Goal: Task Accomplishment & Management: Manage account settings

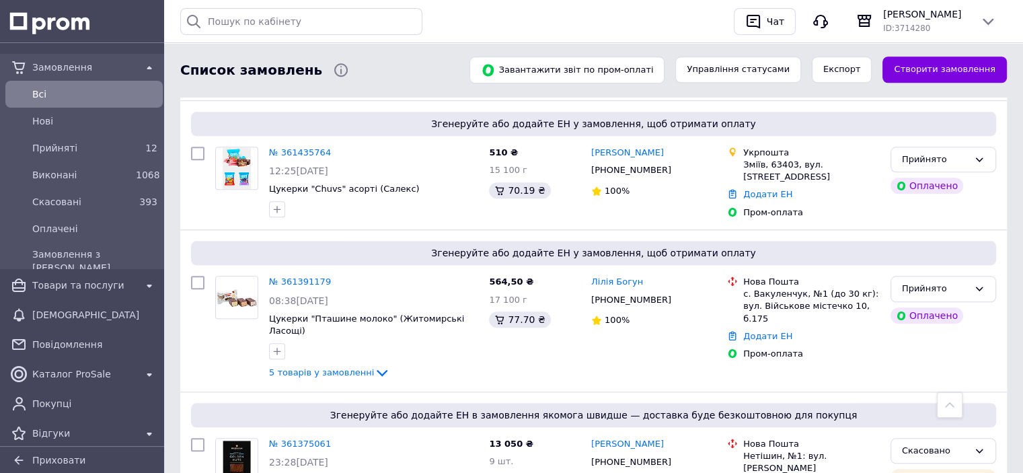
scroll to position [1346, 0]
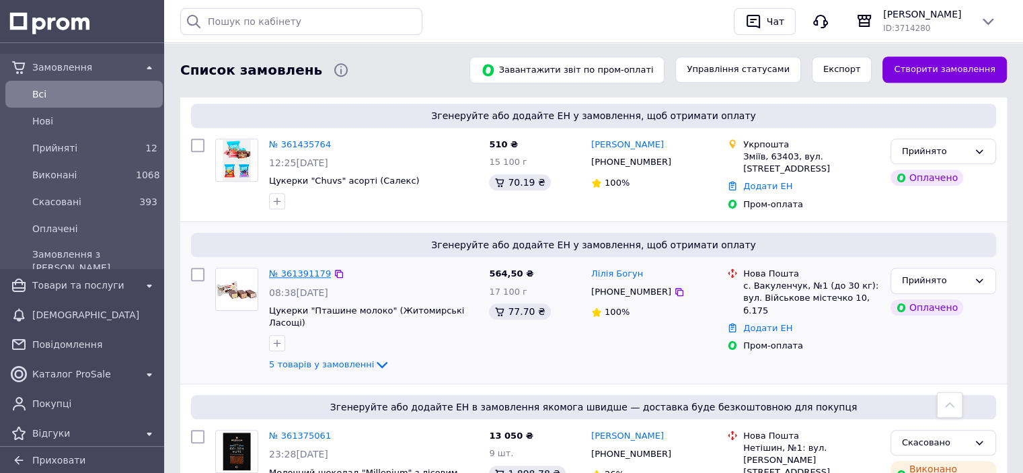
click at [314, 268] on link "№ 361391179" at bounding box center [300, 273] width 62 height 10
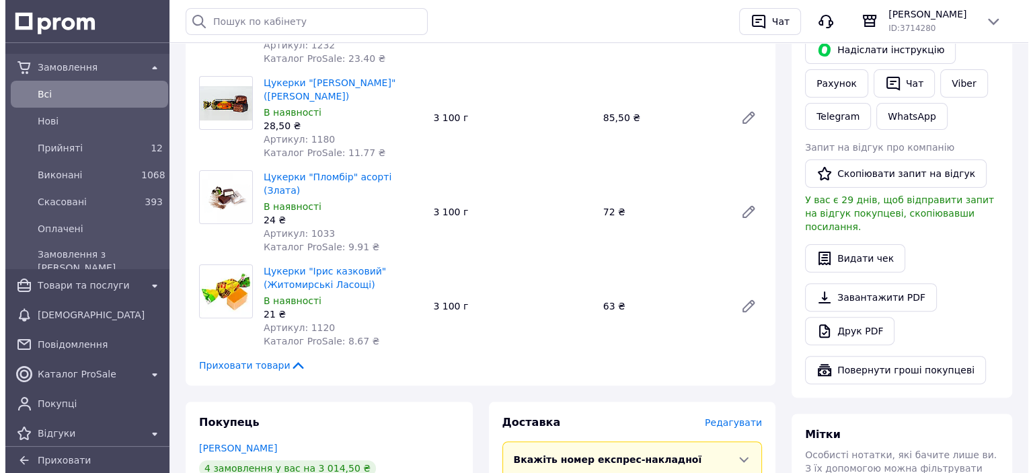
scroll to position [404, 0]
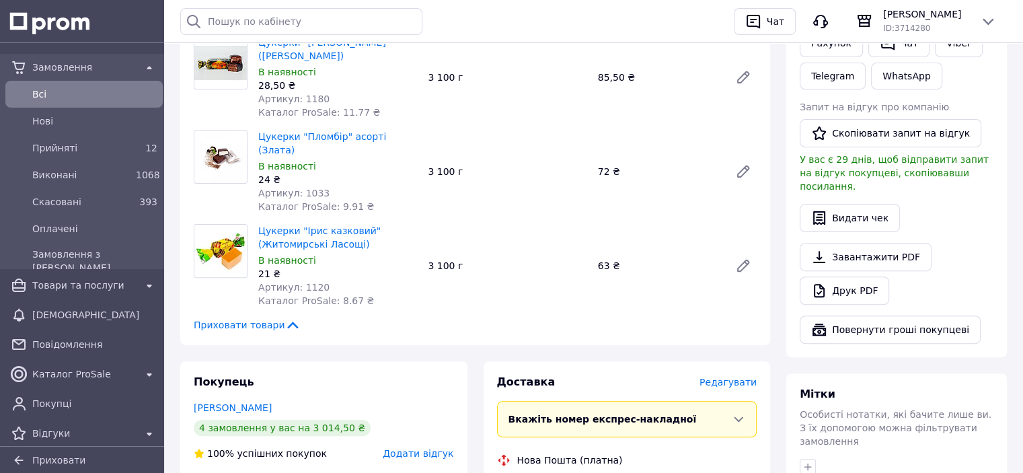
click at [742, 377] on span "Редагувати" at bounding box center [728, 382] width 57 height 11
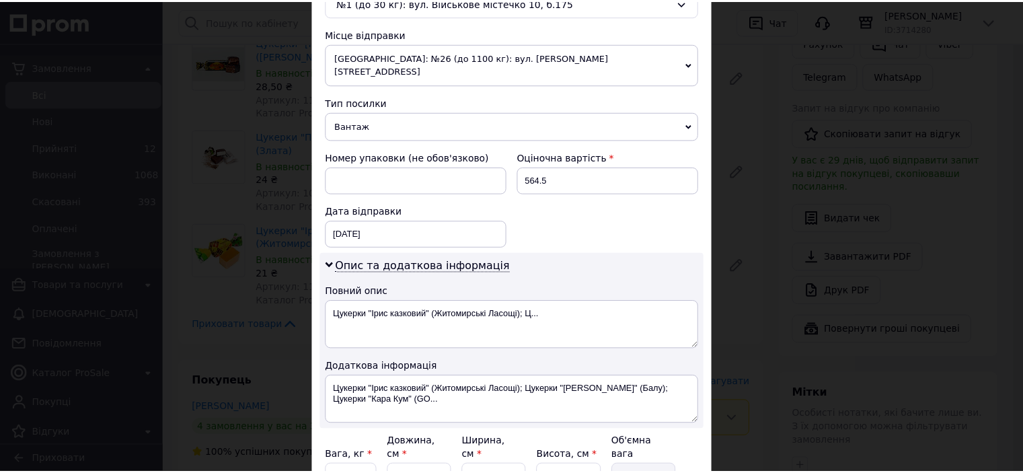
scroll to position [566, 0]
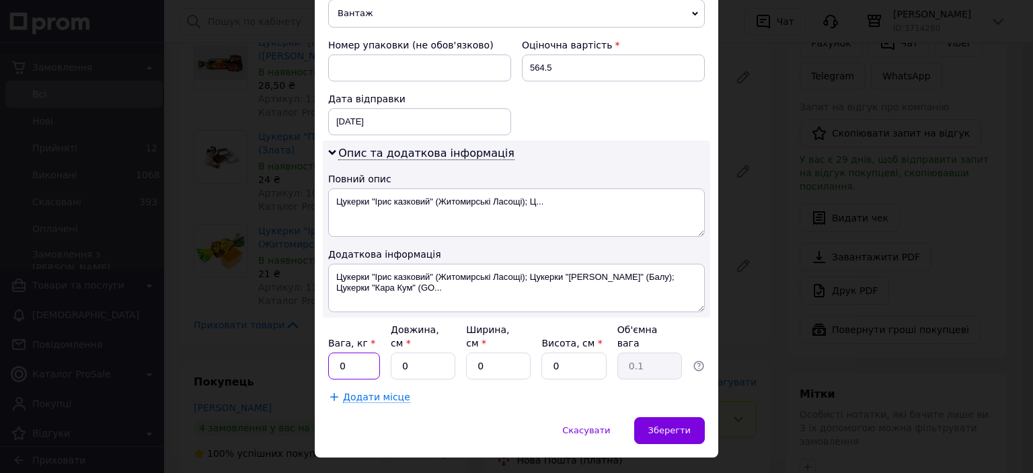
drag, startPoint x: 351, startPoint y: 334, endPoint x: 334, endPoint y: 338, distance: 17.5
click at [334, 353] on input "0" at bounding box center [354, 366] width 52 height 27
type input "19"
drag, startPoint x: 412, startPoint y: 339, endPoint x: 398, endPoint y: 343, distance: 14.7
click at [398, 353] on input "0" at bounding box center [423, 366] width 65 height 27
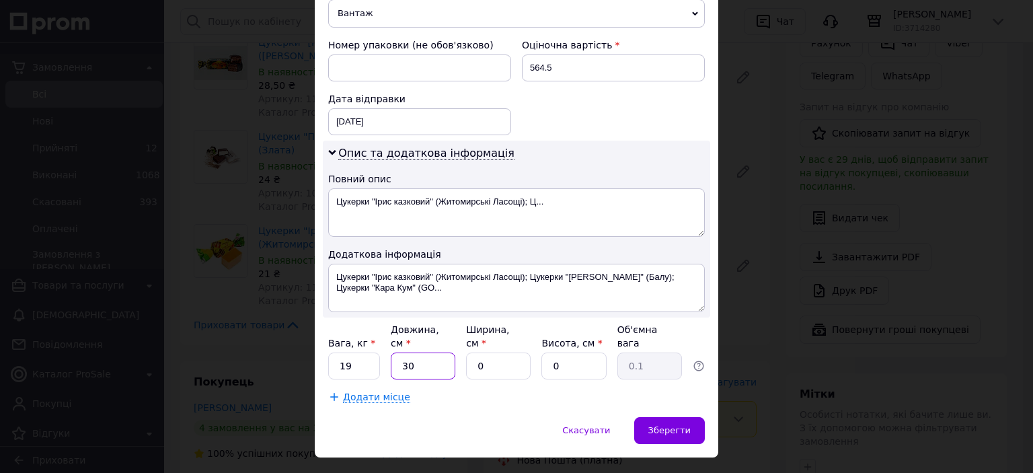
type input "30"
drag, startPoint x: 490, startPoint y: 333, endPoint x: 479, endPoint y: 332, distance: 10.8
click at [479, 353] on input "0" at bounding box center [498, 366] width 65 height 27
type input "2"
type input "0.1"
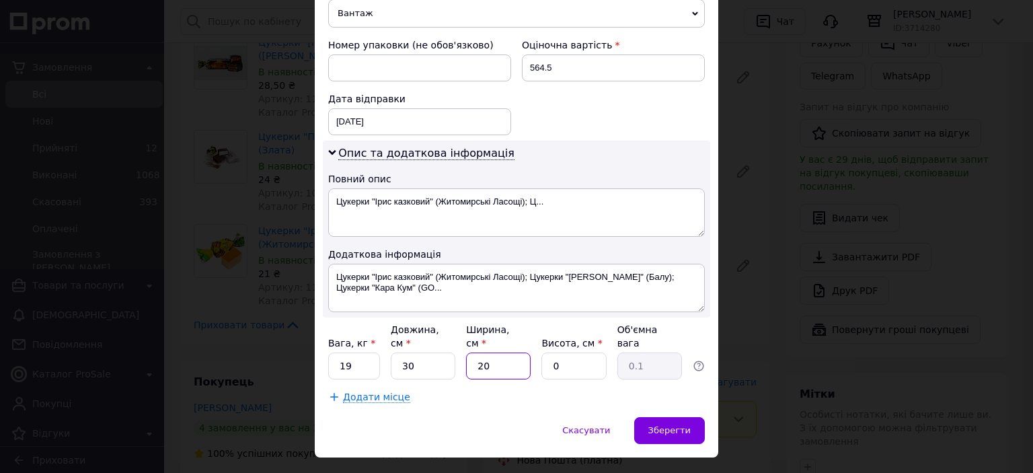
type input "20"
click at [551, 353] on input "0" at bounding box center [574, 366] width 65 height 27
type input "1"
type input "0.15"
type input "15"
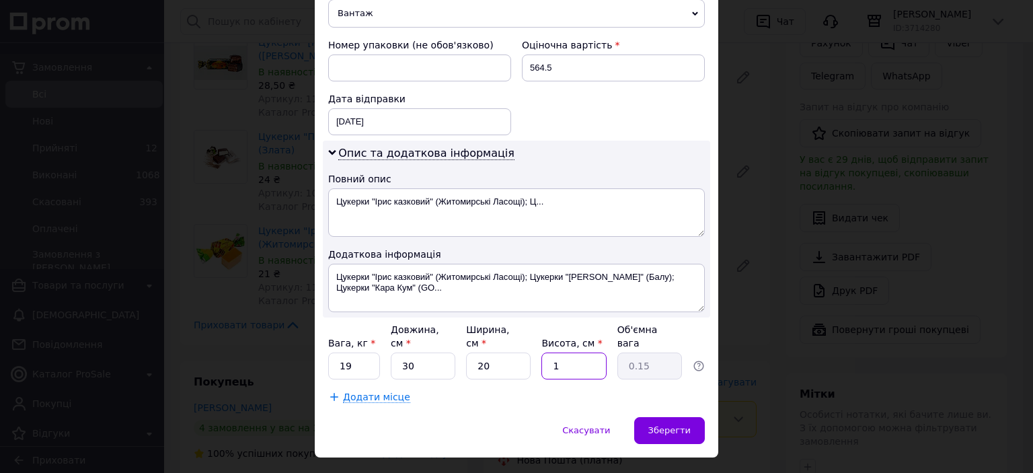
type input "2.25"
type input "15"
click at [655, 425] on span "Зберегти" at bounding box center [670, 430] width 42 height 10
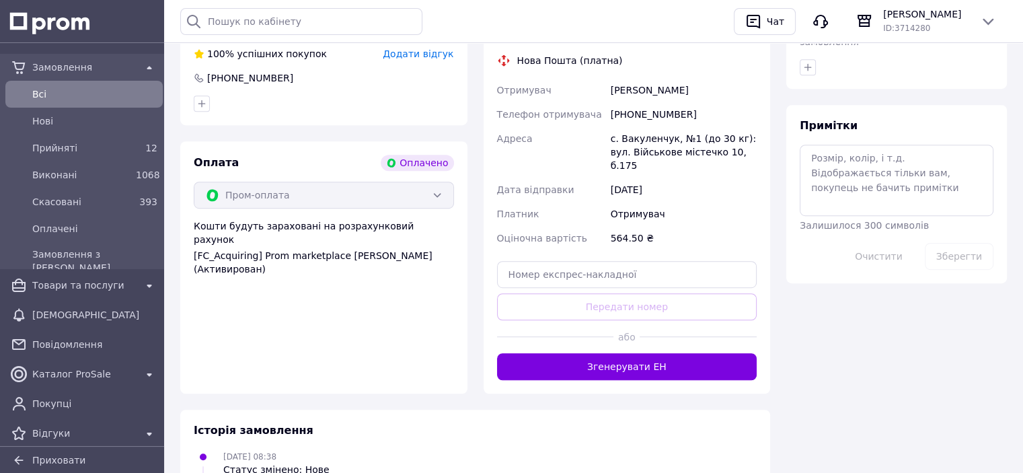
scroll to position [875, 0]
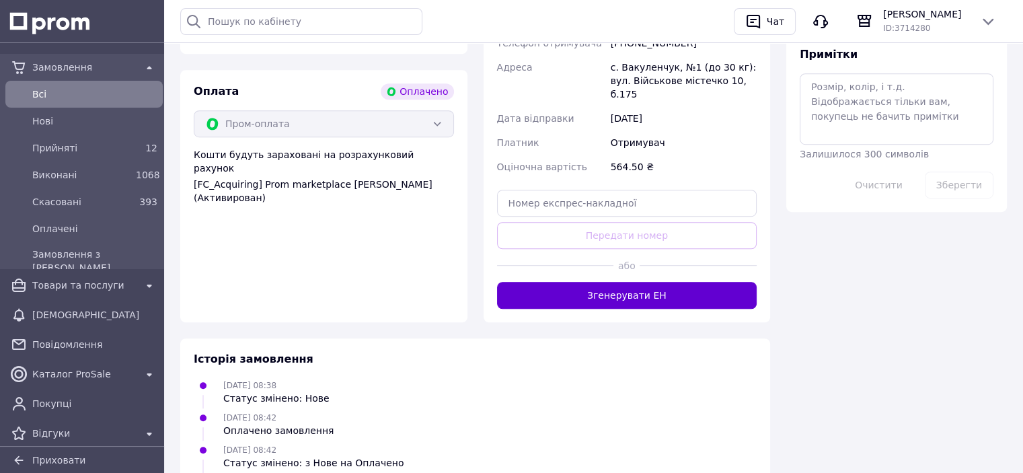
click at [634, 282] on button "Згенерувати ЕН" at bounding box center [627, 295] width 260 height 27
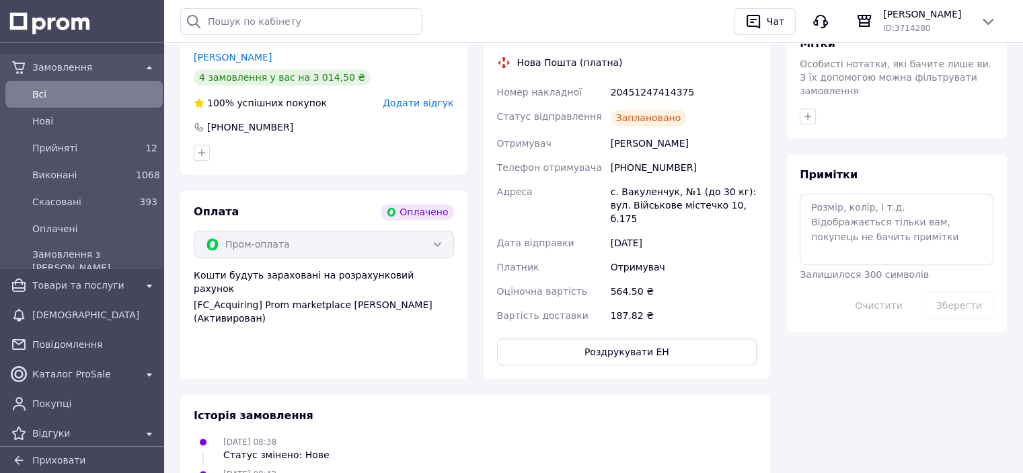
scroll to position [673, 0]
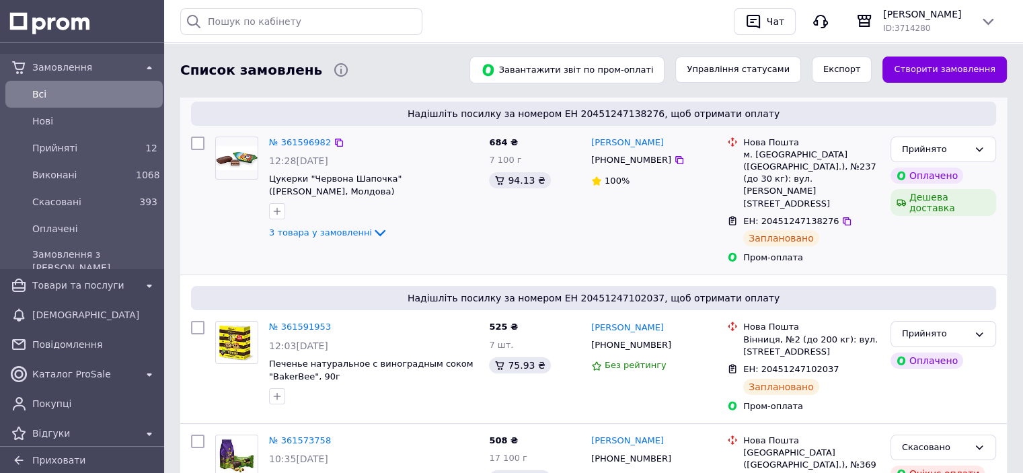
scroll to position [269, 0]
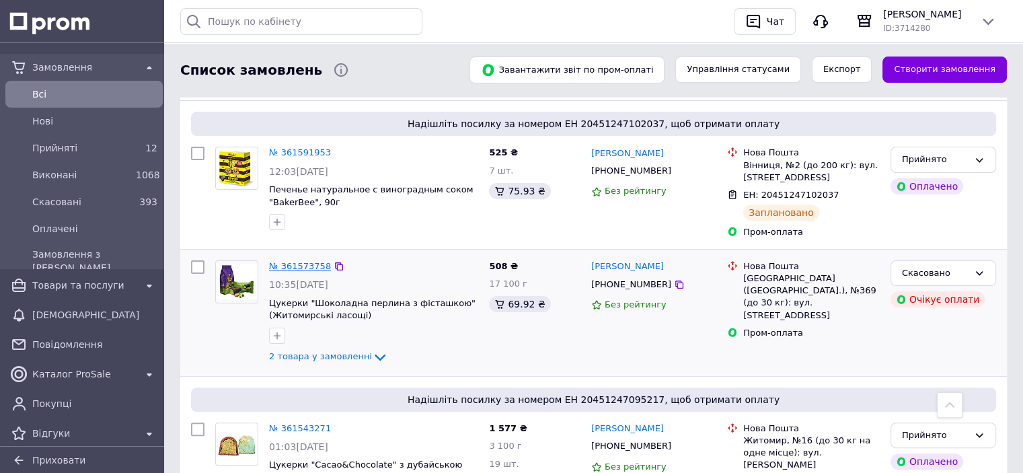
click at [304, 261] on link "№ 361573758" at bounding box center [300, 266] width 62 height 10
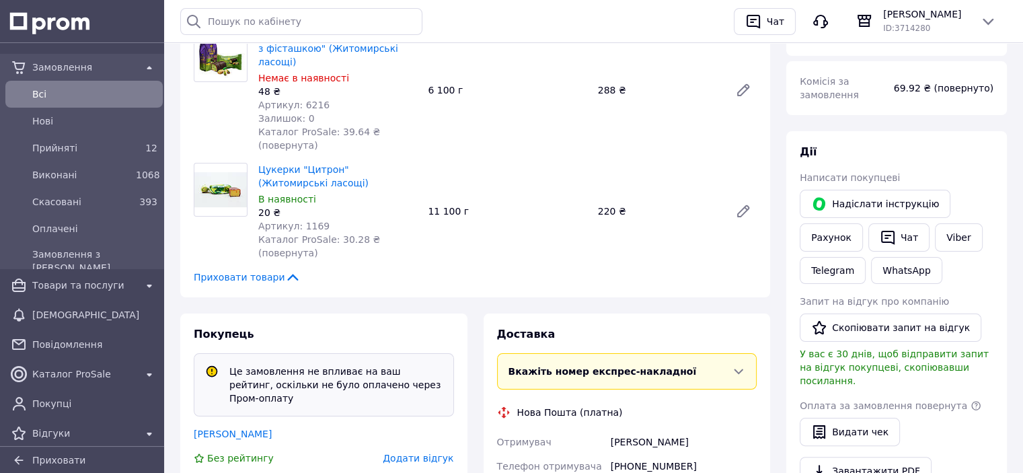
scroll to position [135, 0]
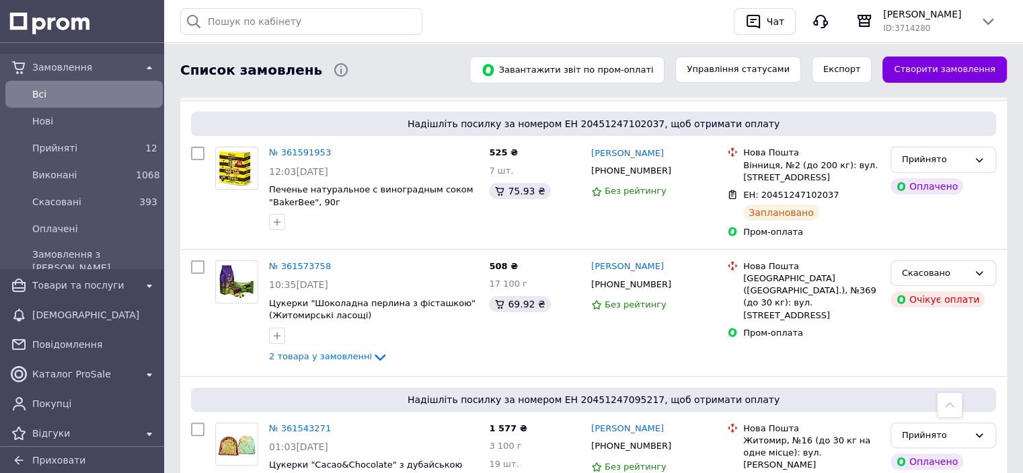
scroll to position [471, 0]
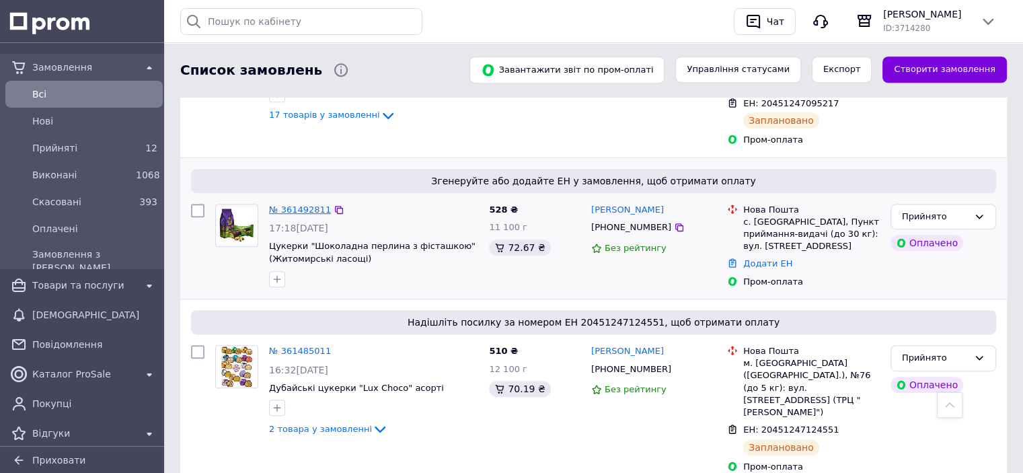
click at [322, 205] on link "№ 361492811" at bounding box center [300, 210] width 62 height 10
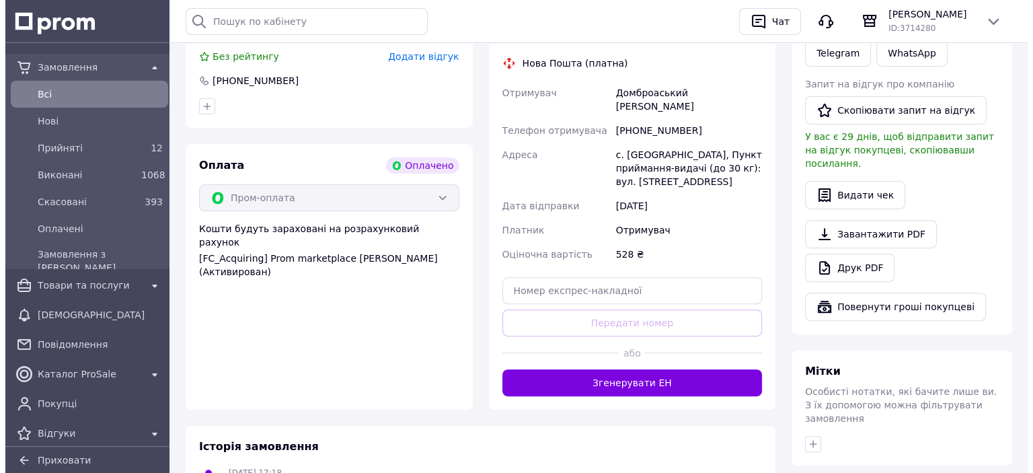
scroll to position [225, 0]
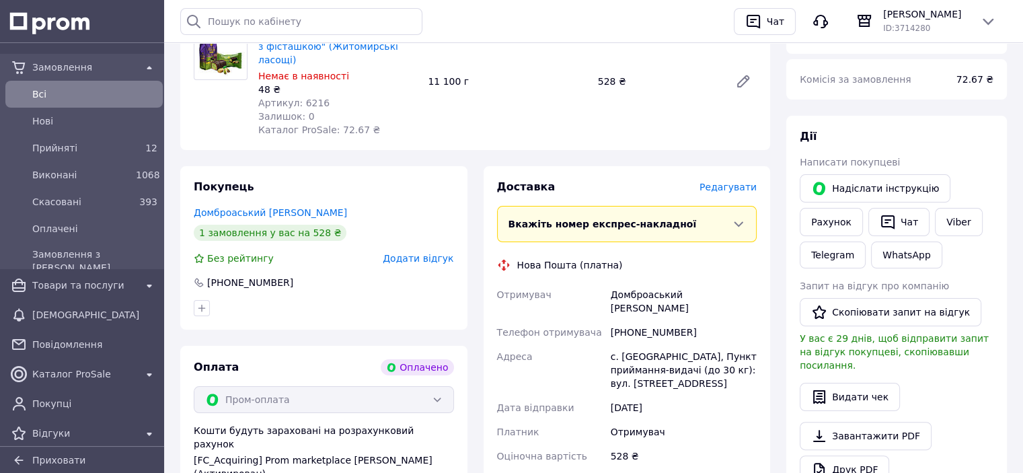
click at [729, 182] on span "Редагувати" at bounding box center [728, 187] width 57 height 11
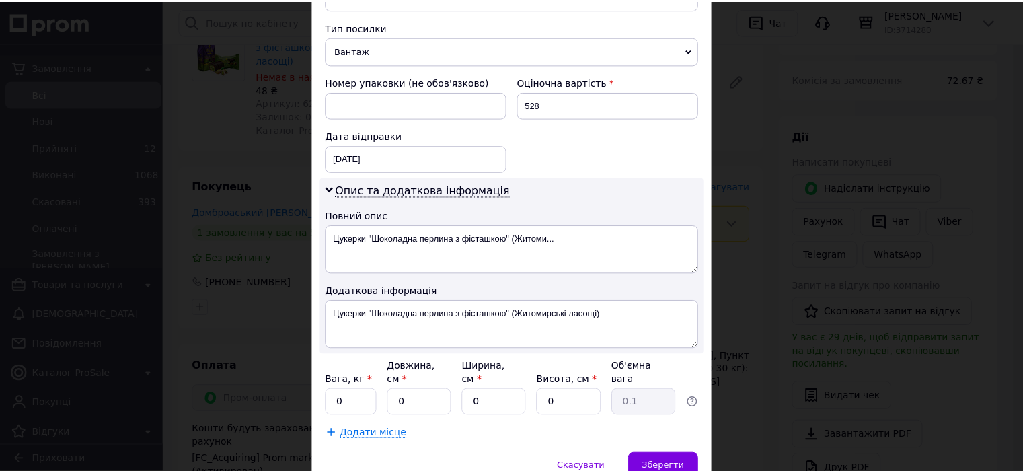
scroll to position [566, 0]
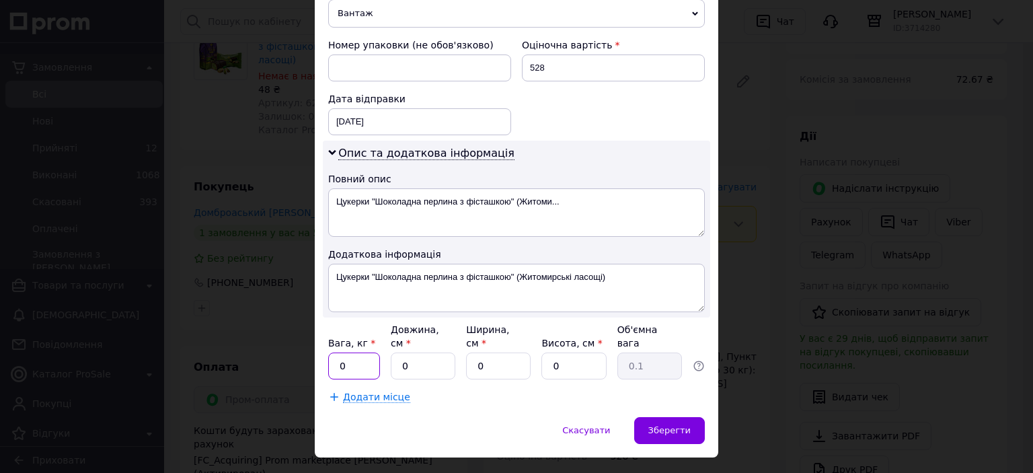
drag, startPoint x: 351, startPoint y: 337, endPoint x: 337, endPoint y: 338, distance: 13.5
click at [337, 353] on input "0" at bounding box center [354, 366] width 52 height 27
type input "1.4"
drag, startPoint x: 398, startPoint y: 333, endPoint x: 391, endPoint y: 333, distance: 7.4
click at [391, 353] on input "0" at bounding box center [423, 366] width 65 height 27
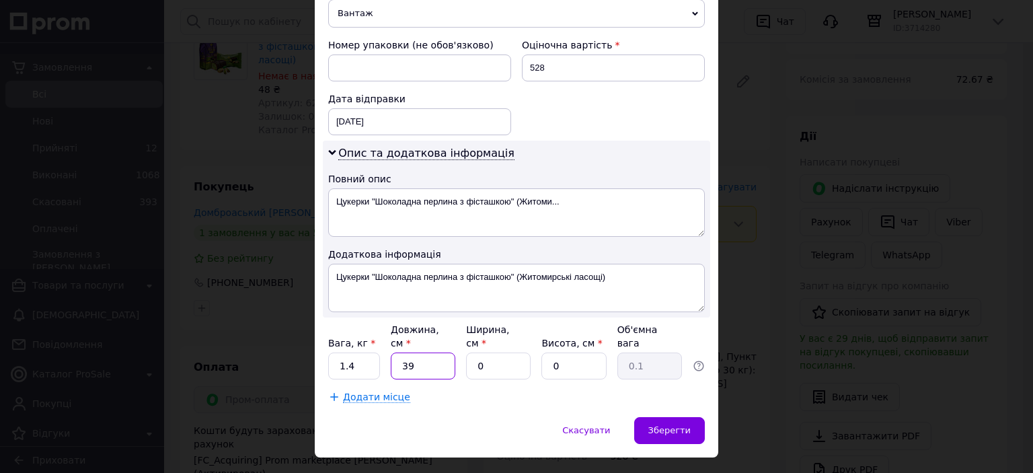
type input "39"
click at [476, 353] on input "0" at bounding box center [498, 366] width 65 height 27
type input "21"
drag, startPoint x: 587, startPoint y: 336, endPoint x: 545, endPoint y: 342, distance: 42.8
click at [545, 353] on input "0" at bounding box center [574, 366] width 65 height 27
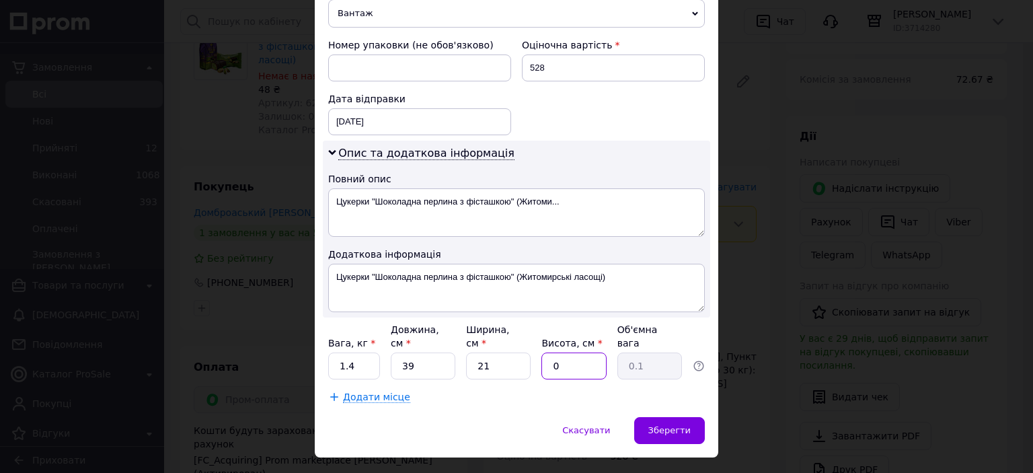
type input "1"
type input "0.2"
type input "12"
type input "2.46"
type input "12"
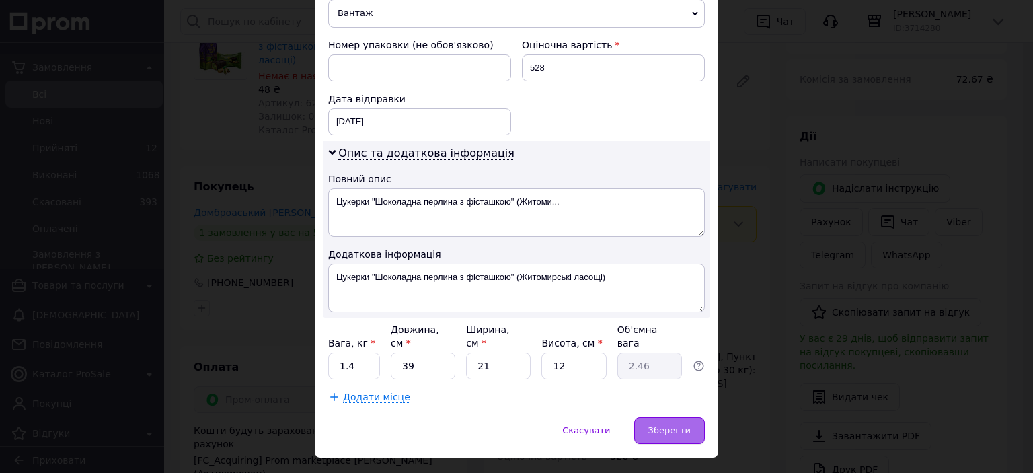
click at [684, 417] on div "Зберегти" at bounding box center [669, 430] width 71 height 27
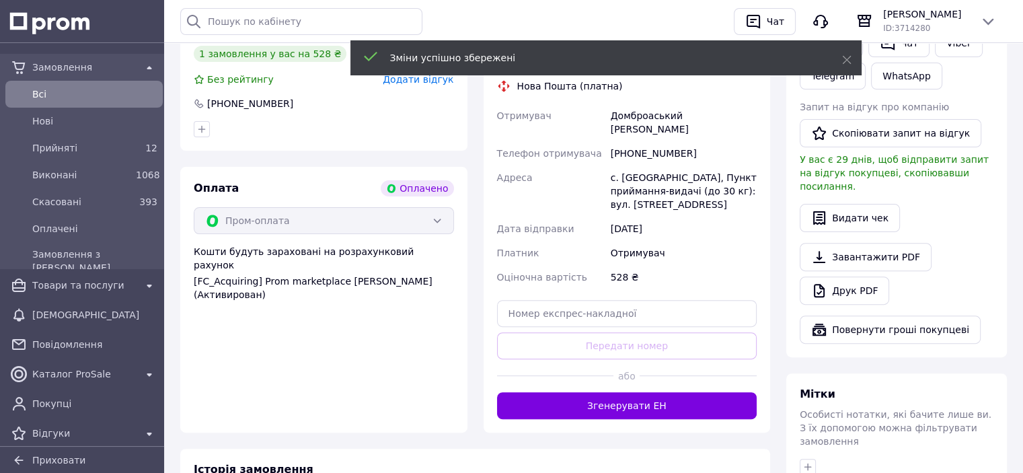
scroll to position [427, 0]
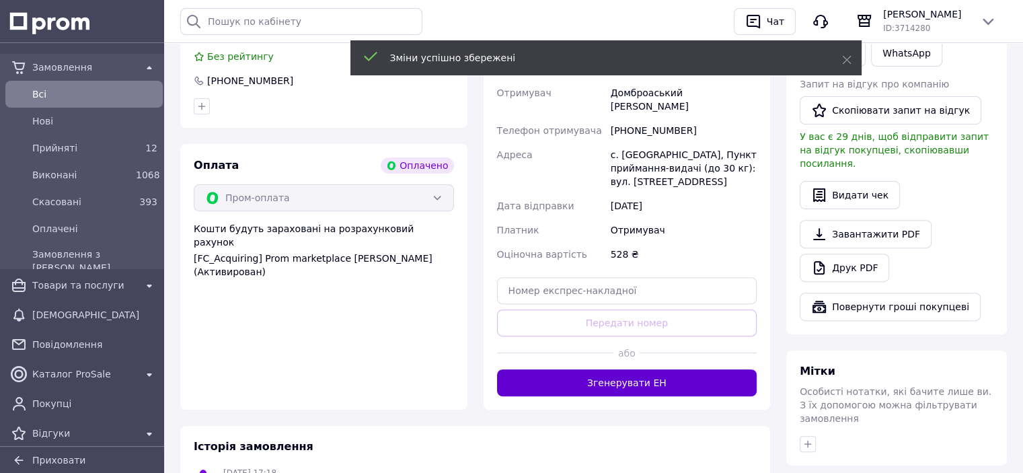
click at [642, 369] on button "Згенерувати ЕН" at bounding box center [627, 382] width 260 height 27
